Goal: Task Accomplishment & Management: Use online tool/utility

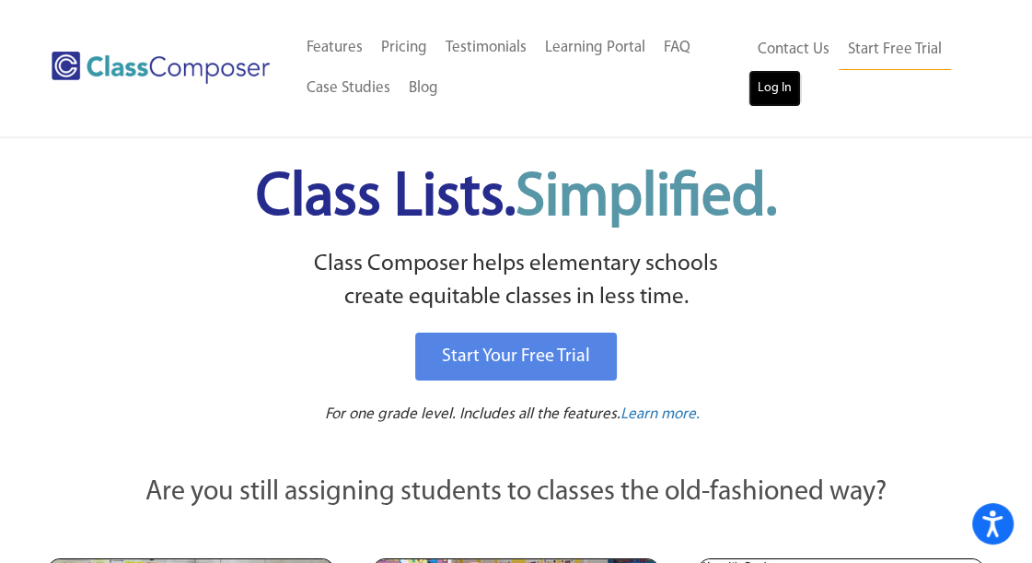
click at [772, 87] on link "Log In" at bounding box center [775, 88] width 52 height 37
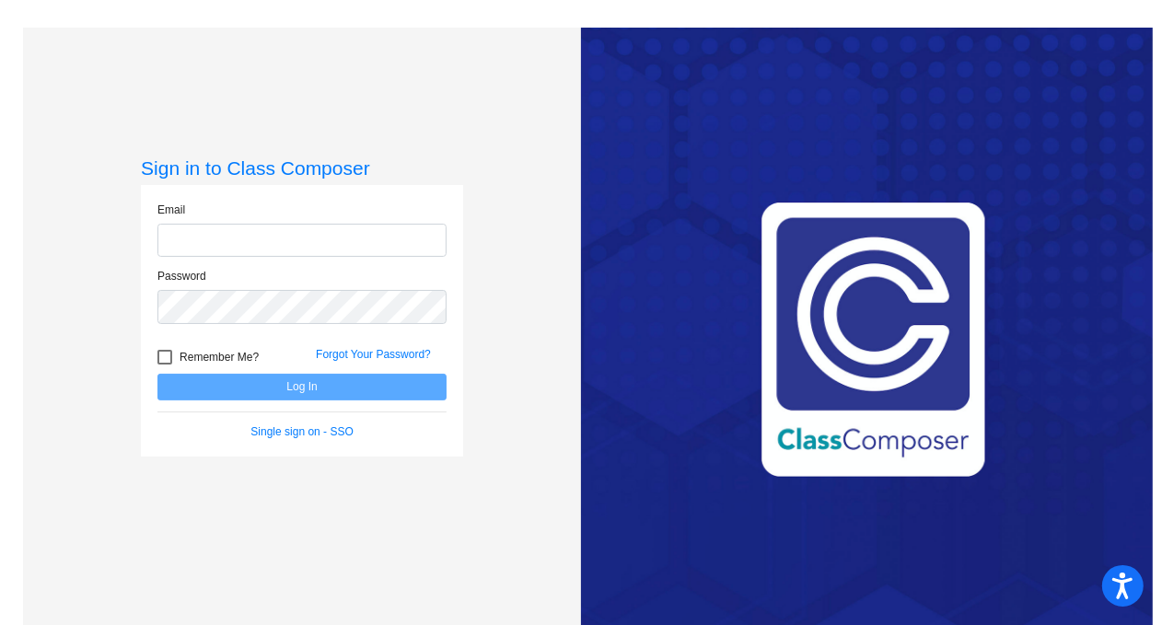
type input "[EMAIL_ADDRESS][DOMAIN_NAME]"
click at [238, 383] on button "Log In" at bounding box center [301, 387] width 289 height 27
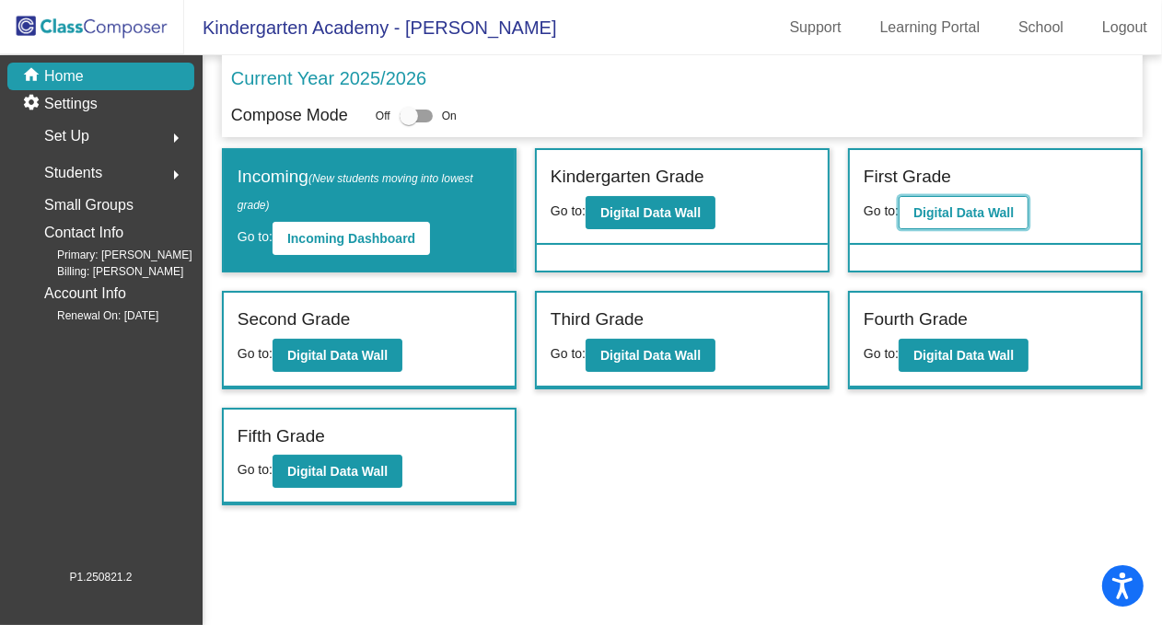
click at [956, 210] on b "Digital Data Wall" at bounding box center [963, 212] width 100 height 15
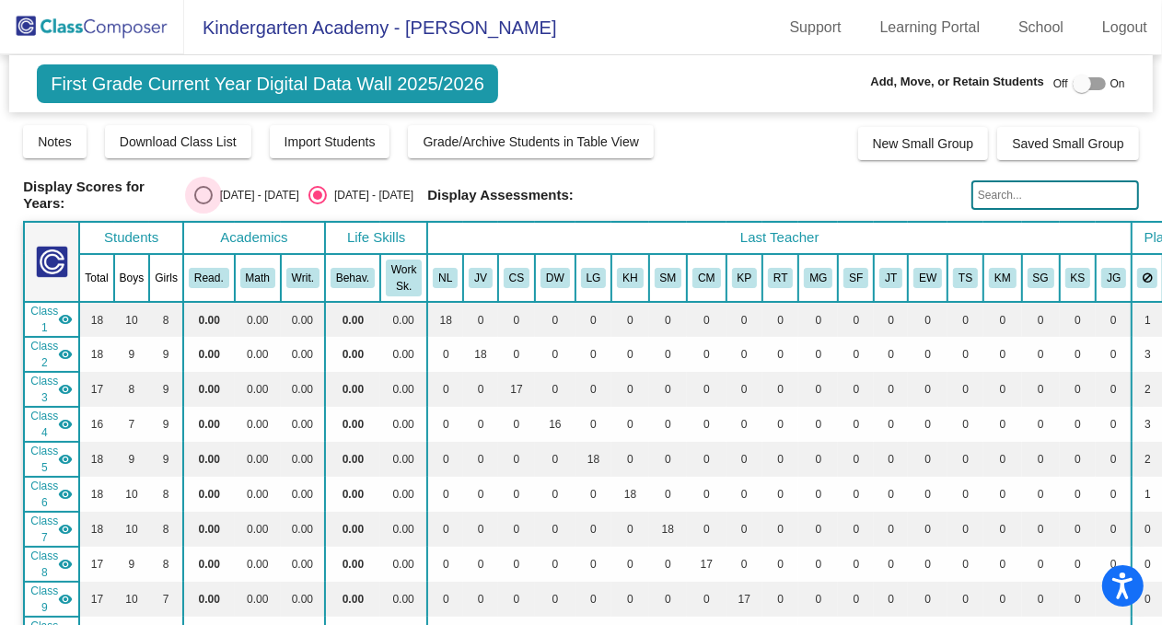
click at [213, 190] on div "Select an option" at bounding box center [203, 195] width 18 height 18
click at [204, 204] on input "[DATE] - [DATE]" at bounding box center [203, 204] width 1 height 1
radio input "true"
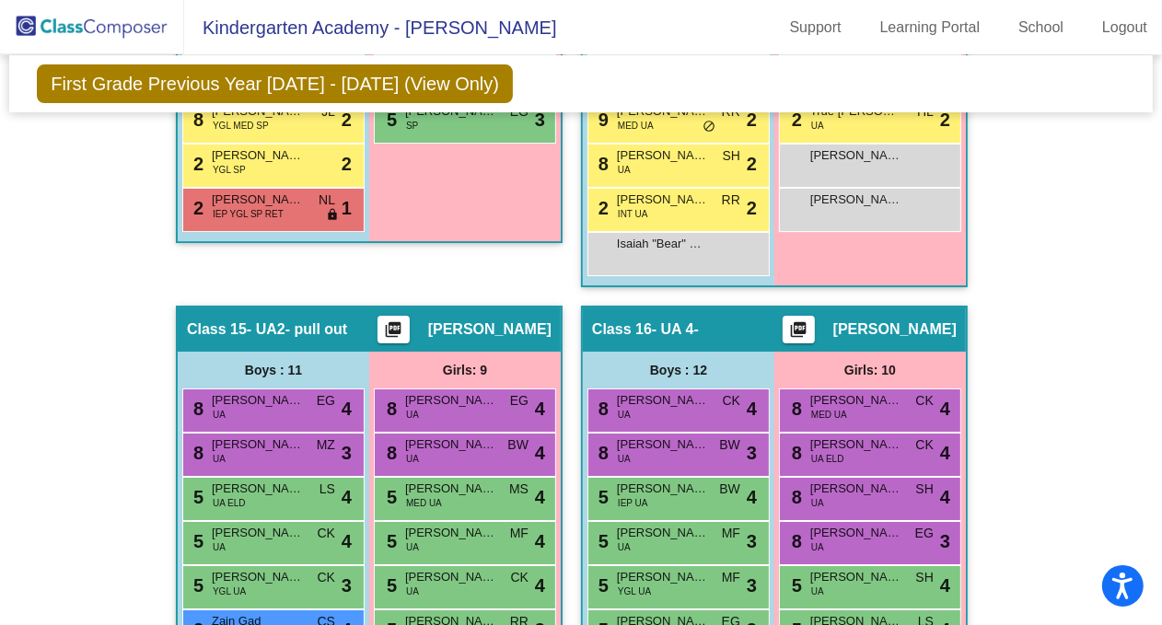
scroll to position [4911, 0]
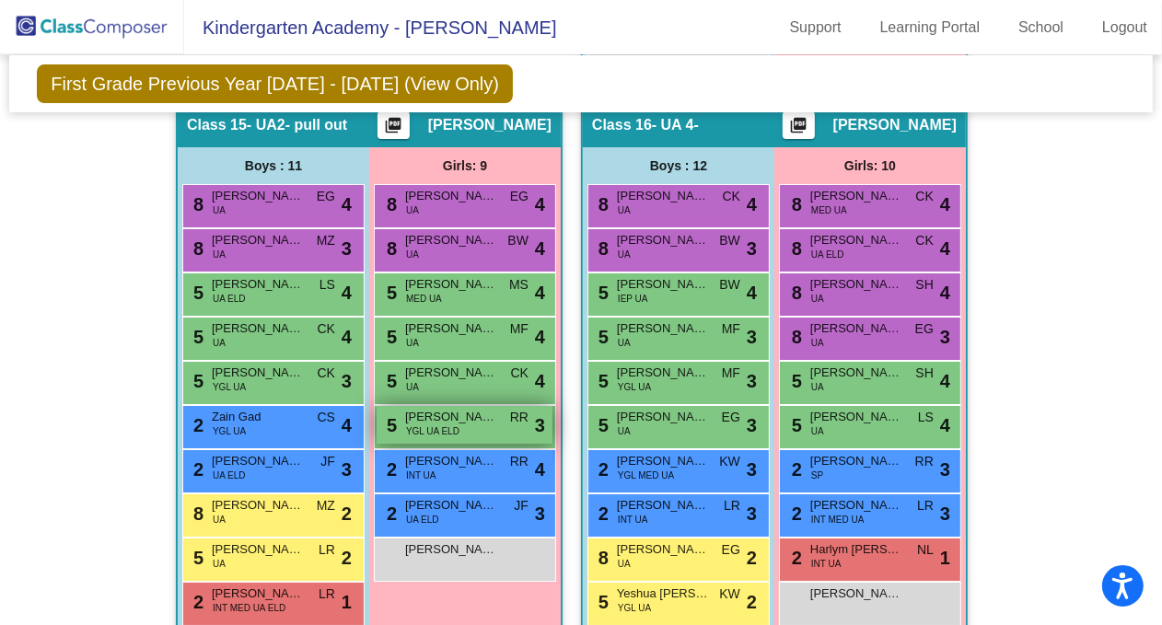
click at [455, 413] on div "5 [PERSON_NAME] YGL UA ELD RR lock do_not_disturb_alt 3" at bounding box center [465, 425] width 176 height 38
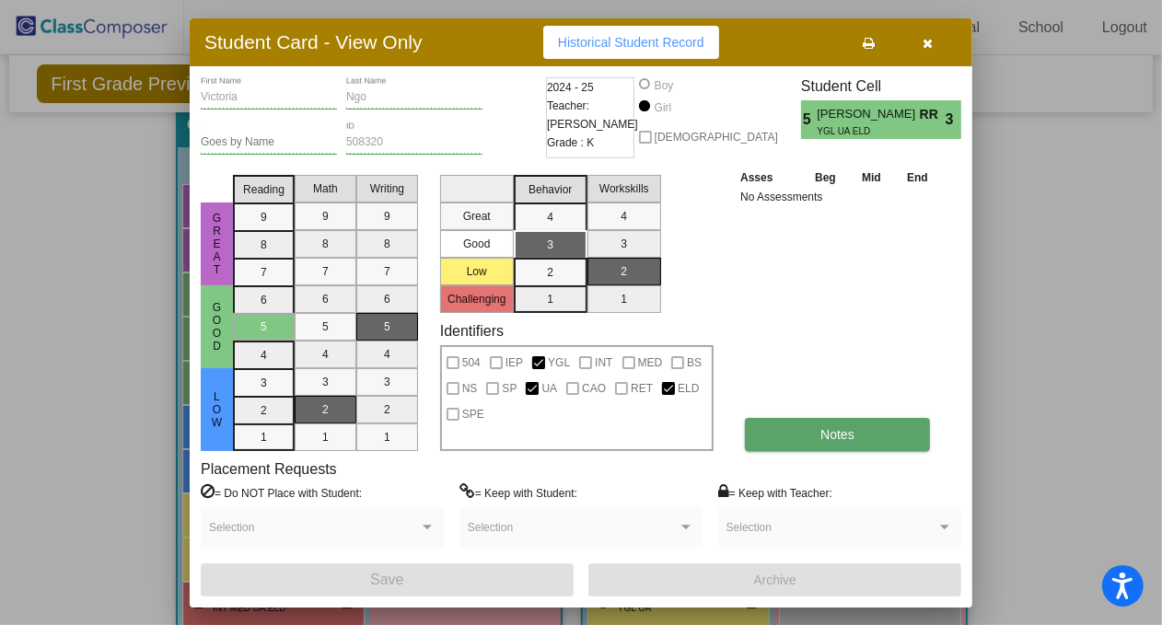
click at [839, 432] on span "Notes" at bounding box center [837, 434] width 34 height 15
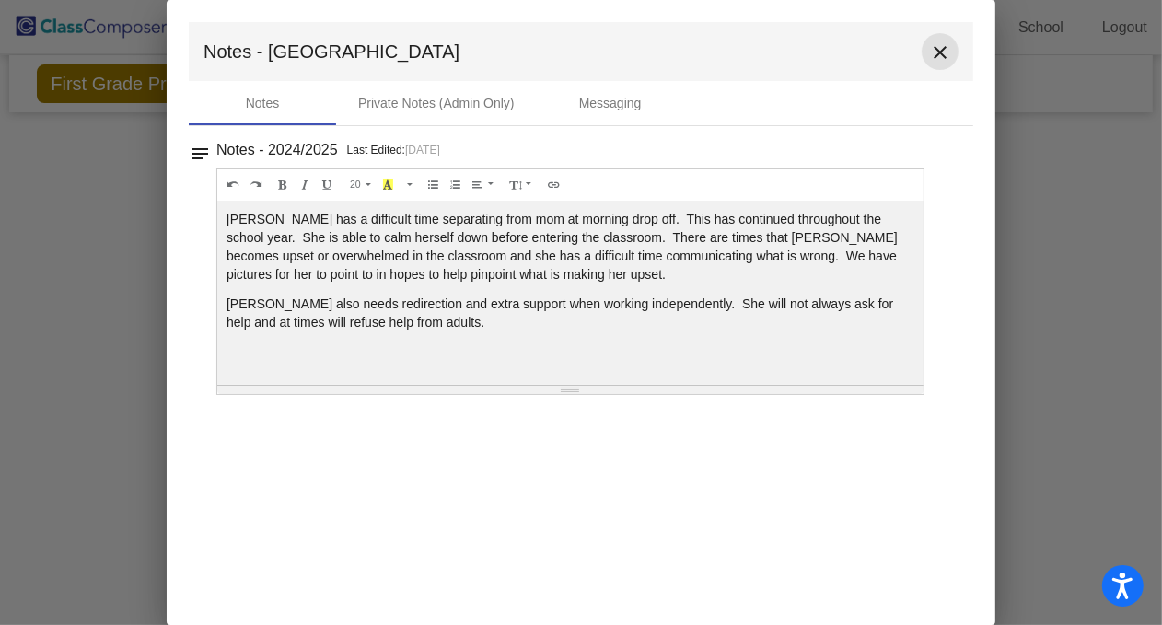
click at [935, 58] on mat-icon "close" at bounding box center [940, 52] width 22 height 22
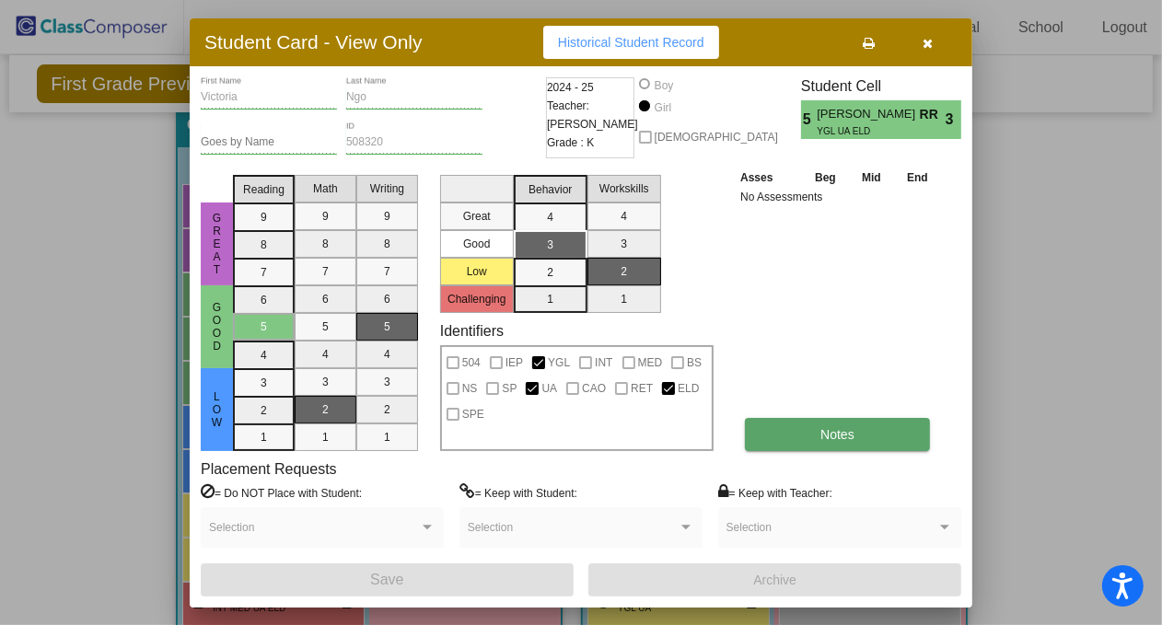
click at [811, 440] on button "Notes" at bounding box center [837, 434] width 185 height 33
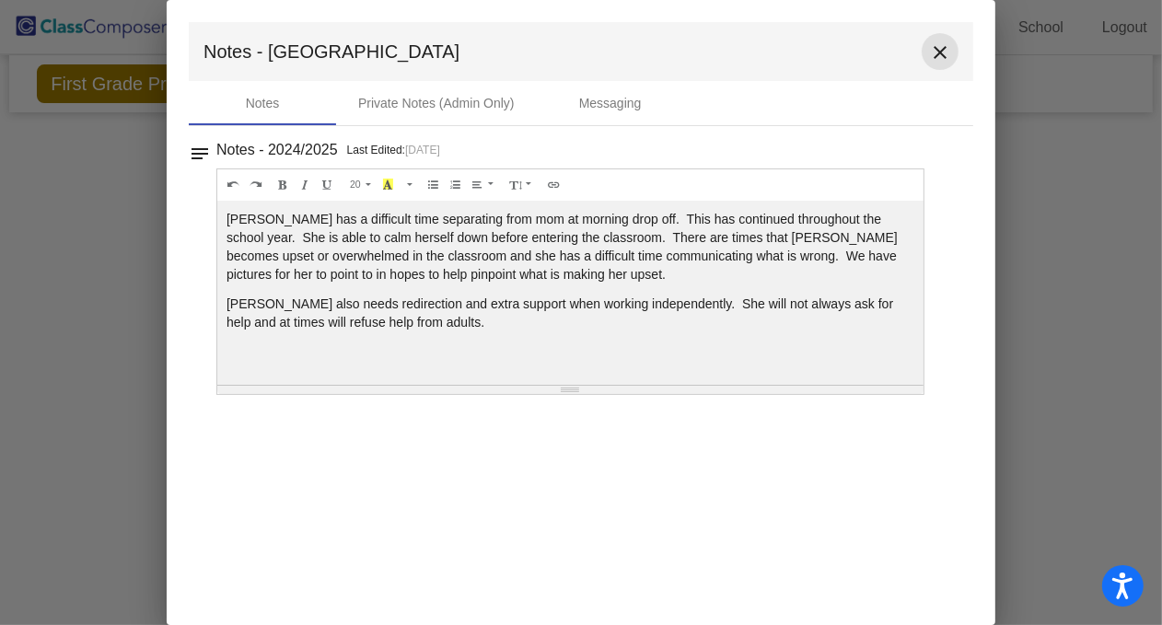
click at [943, 55] on mat-icon "close" at bounding box center [940, 52] width 22 height 22
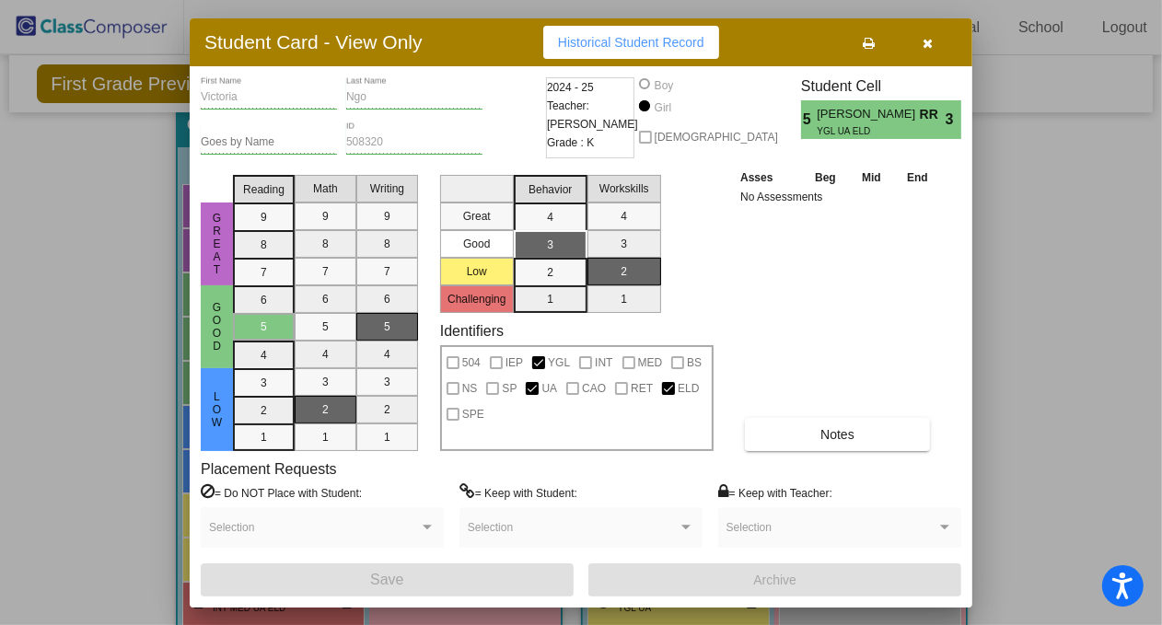
click at [930, 41] on icon "button" at bounding box center [929, 43] width 10 height 13
